Goal: Navigation & Orientation: Go to known website

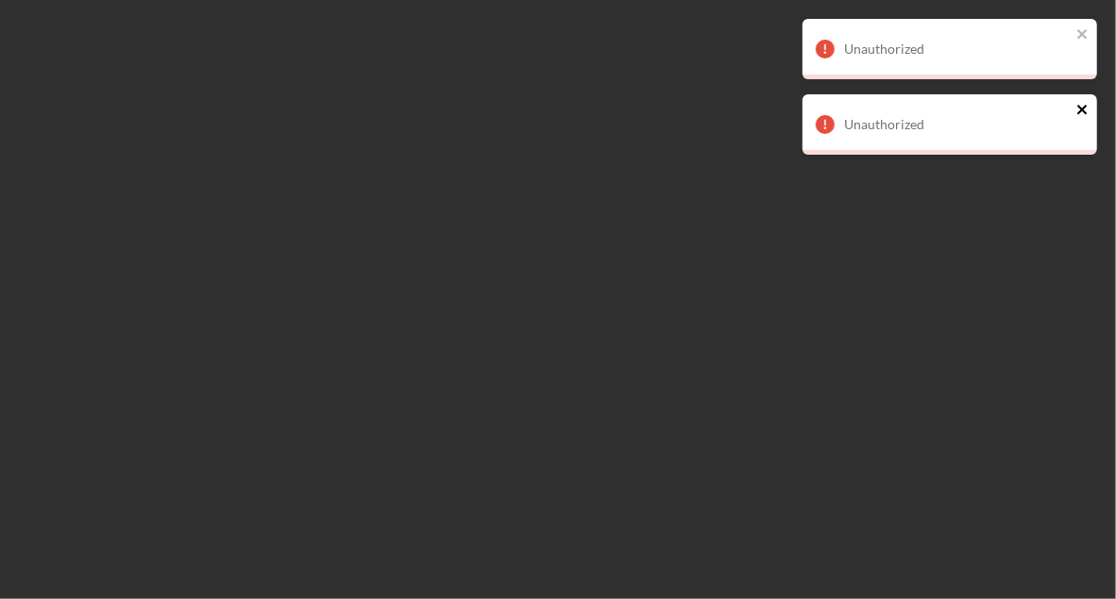
click at [1089, 112] on icon "close" at bounding box center [1082, 109] width 13 height 15
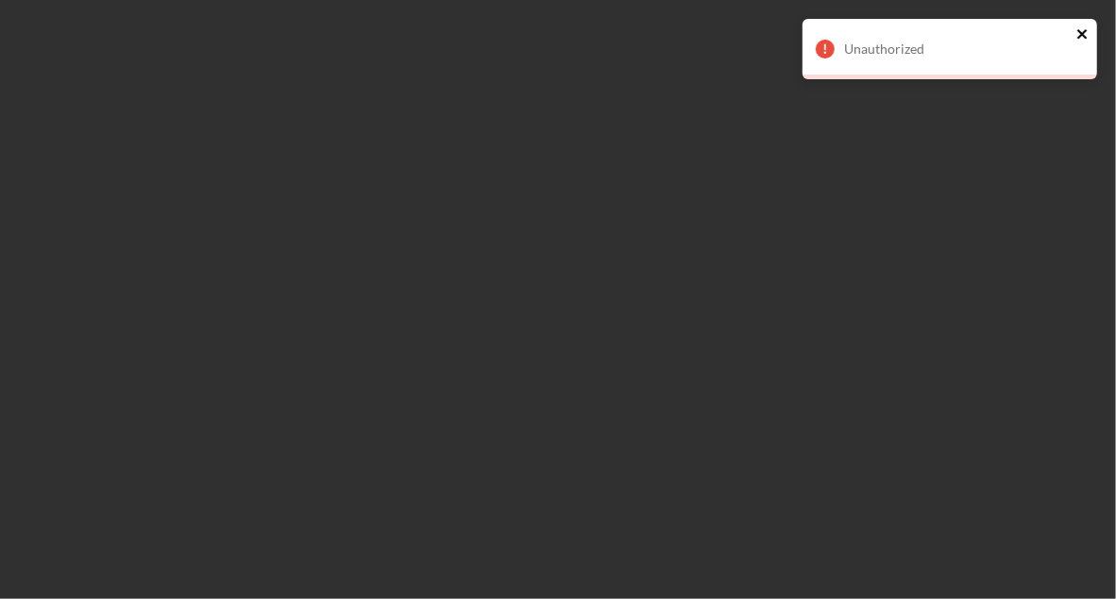
click at [1083, 30] on icon "close" at bounding box center [1082, 33] width 13 height 15
